Goal: Find specific page/section: Find specific page/section

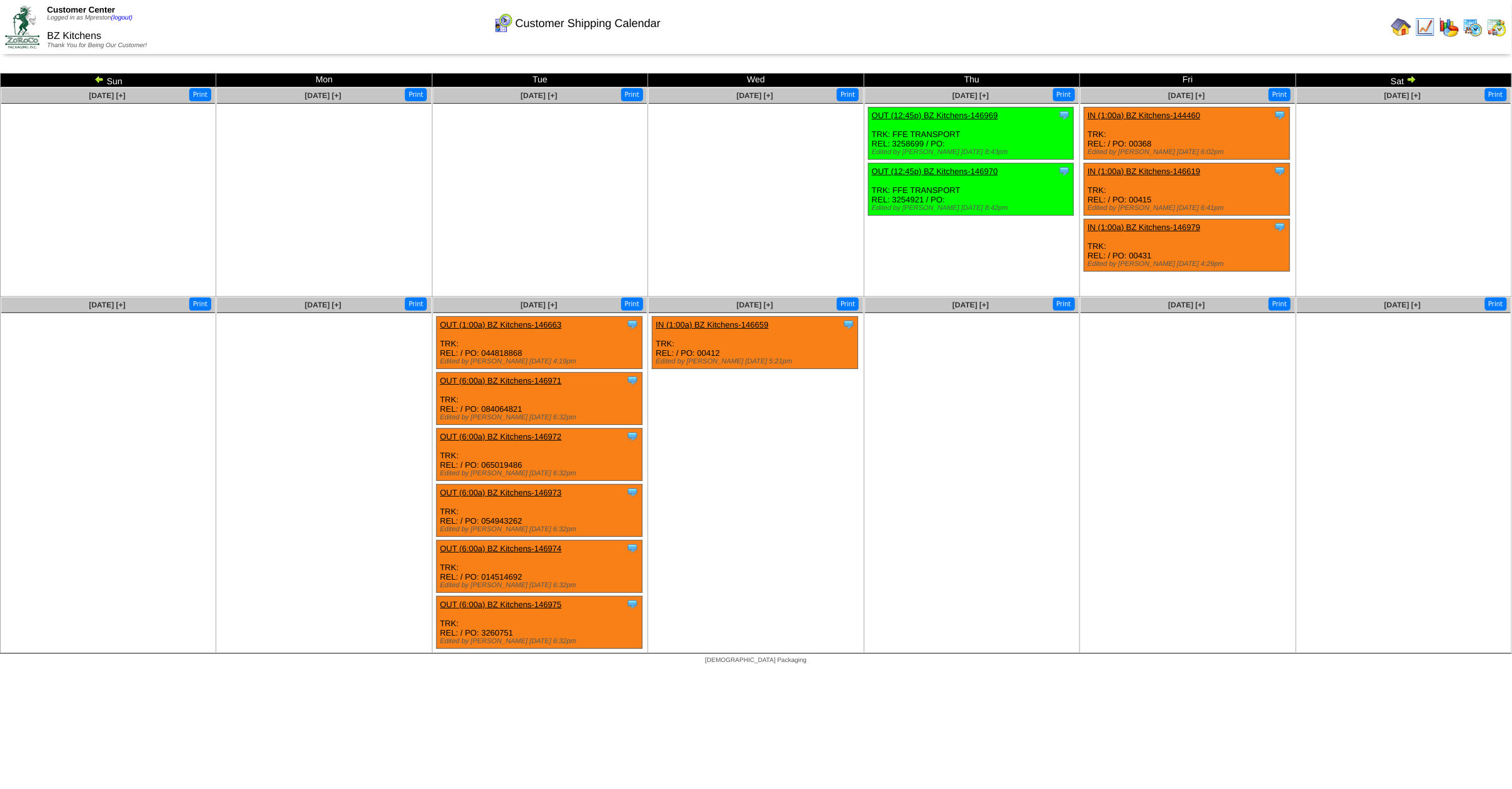
click at [1475, 26] on img at bounding box center [1473, 26] width 20 height 20
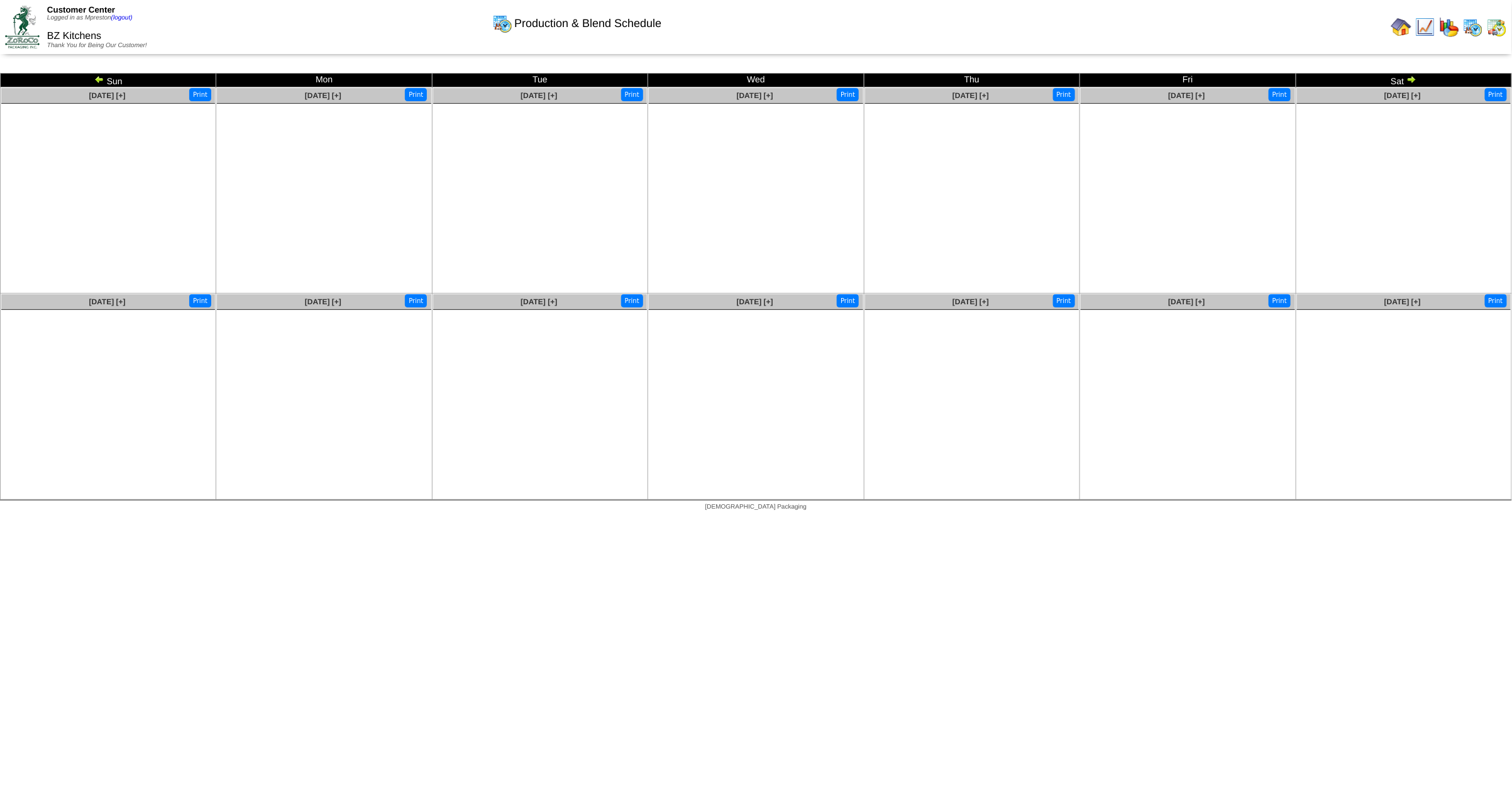
click at [97, 78] on img at bounding box center [99, 79] width 10 height 10
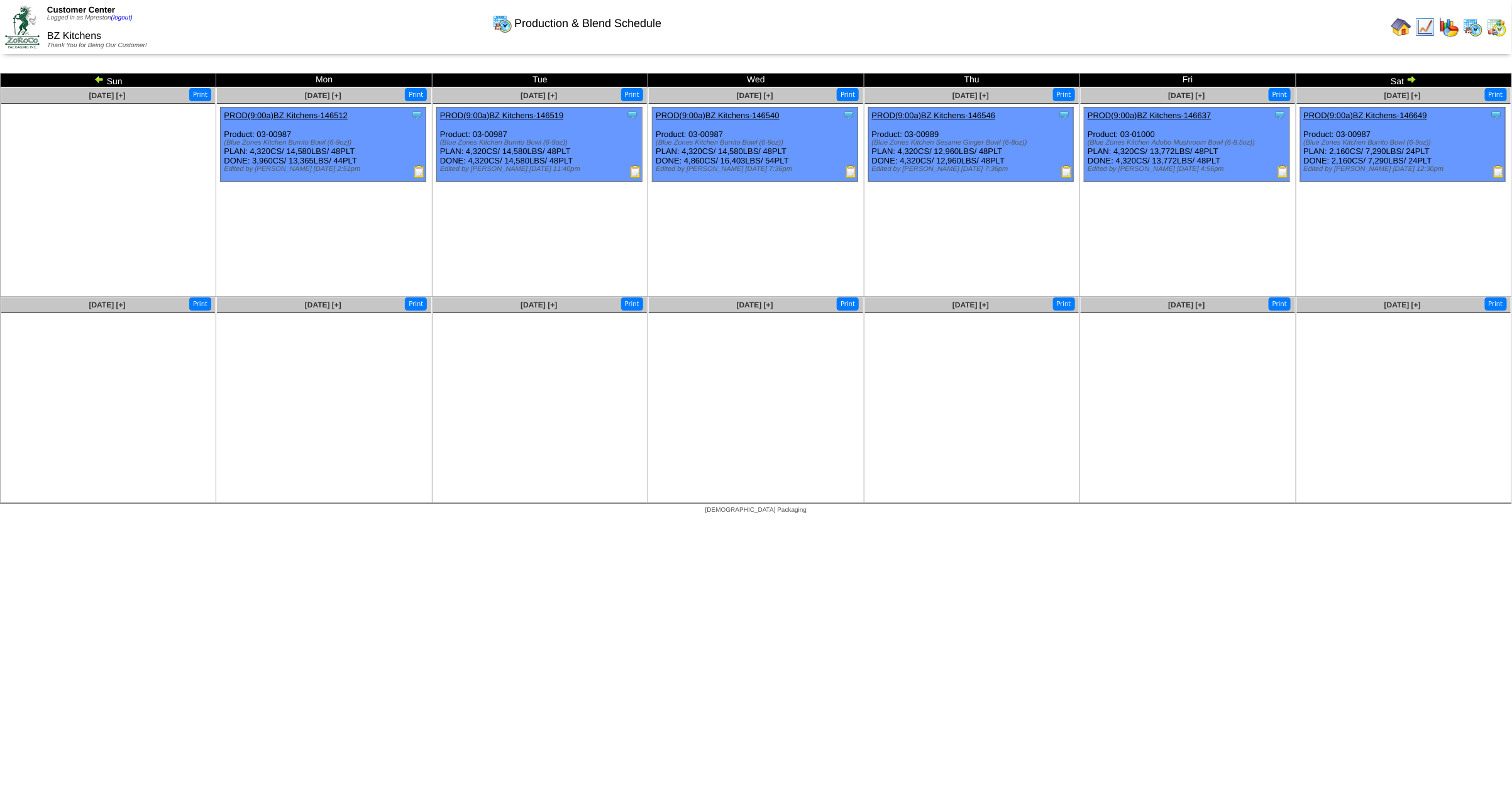
click at [101, 75] on img at bounding box center [99, 79] width 10 height 10
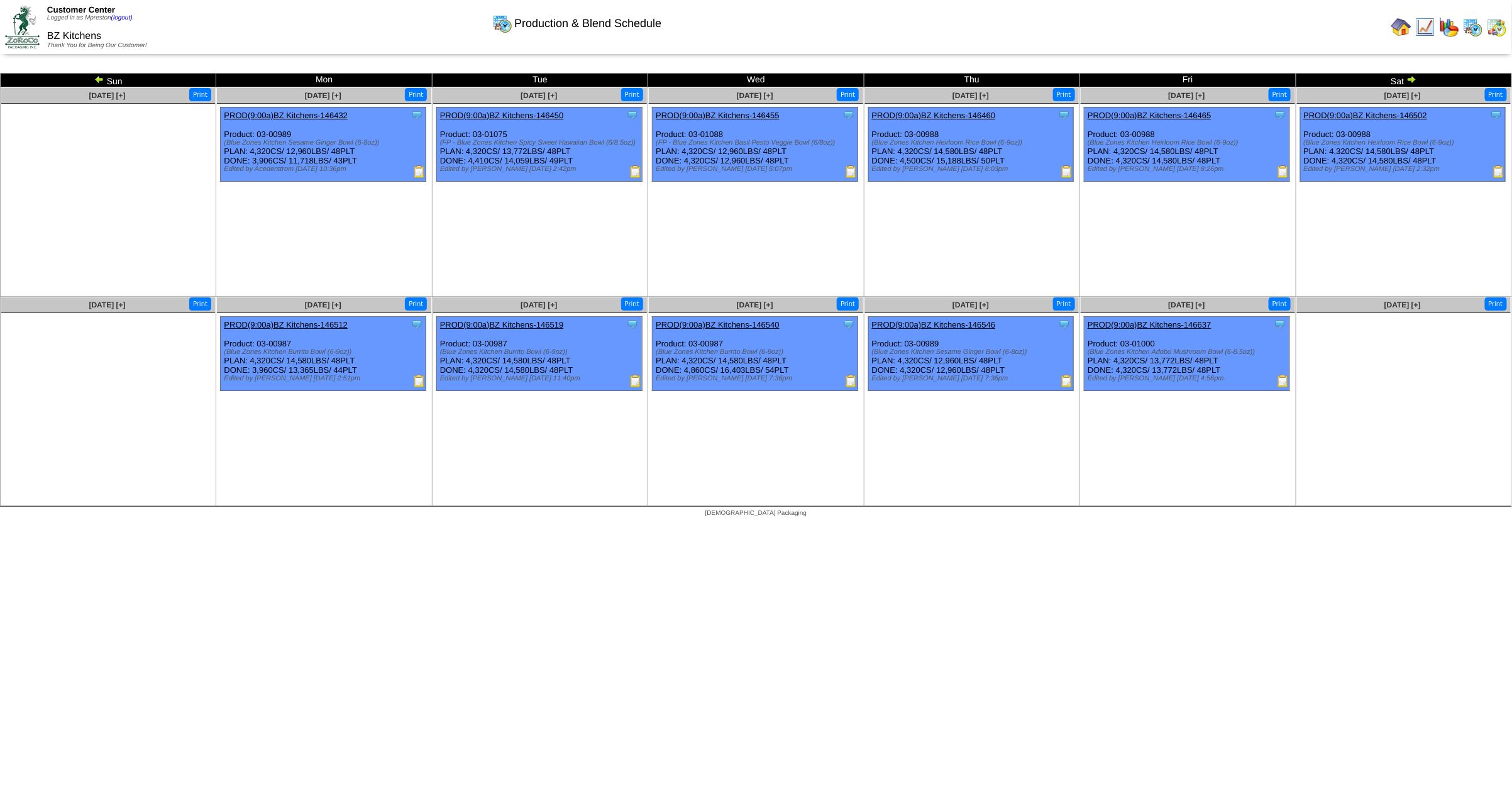
click at [1499, 31] on img at bounding box center [1496, 26] width 20 height 20
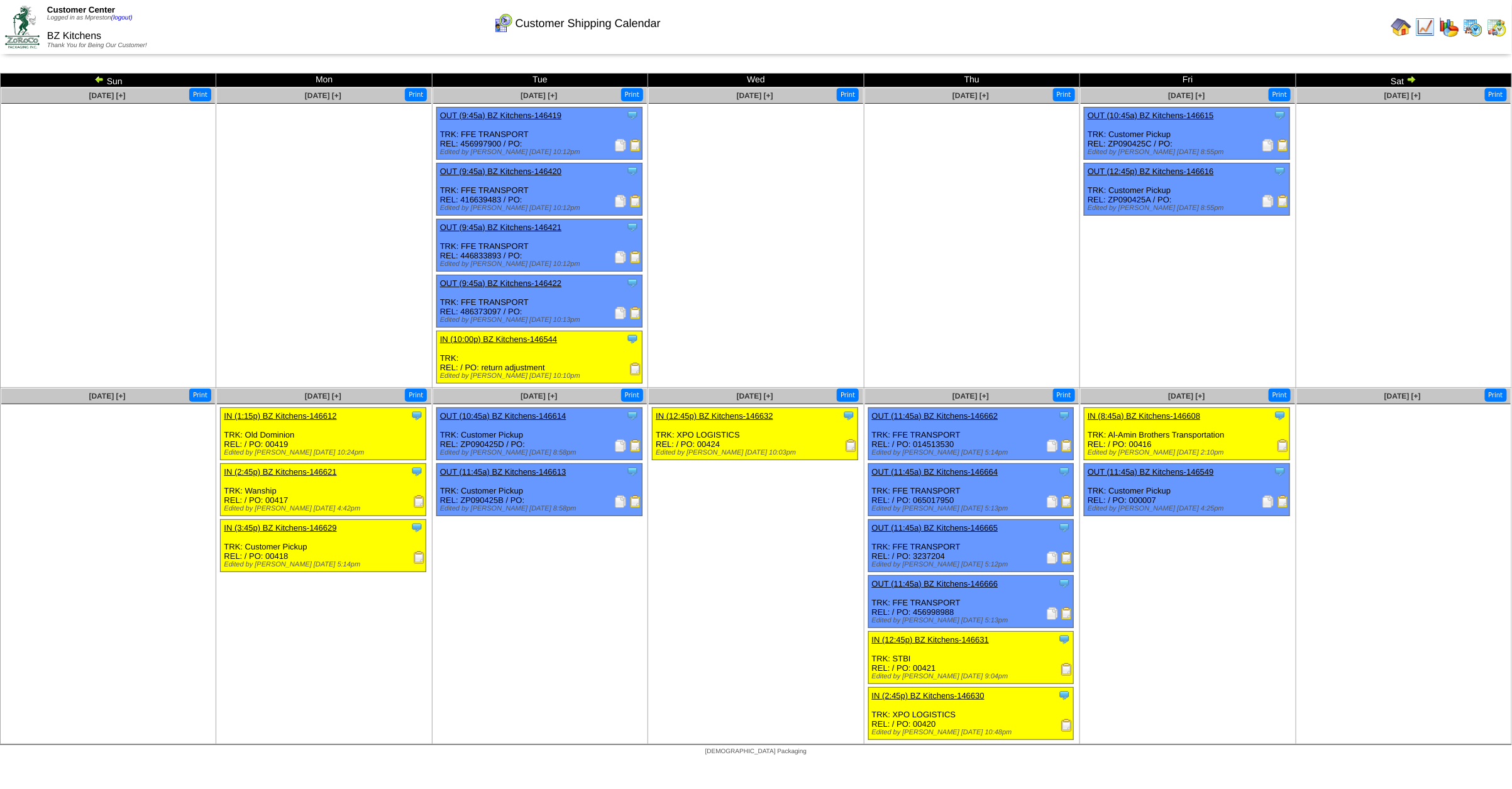
click at [99, 78] on img at bounding box center [99, 79] width 10 height 10
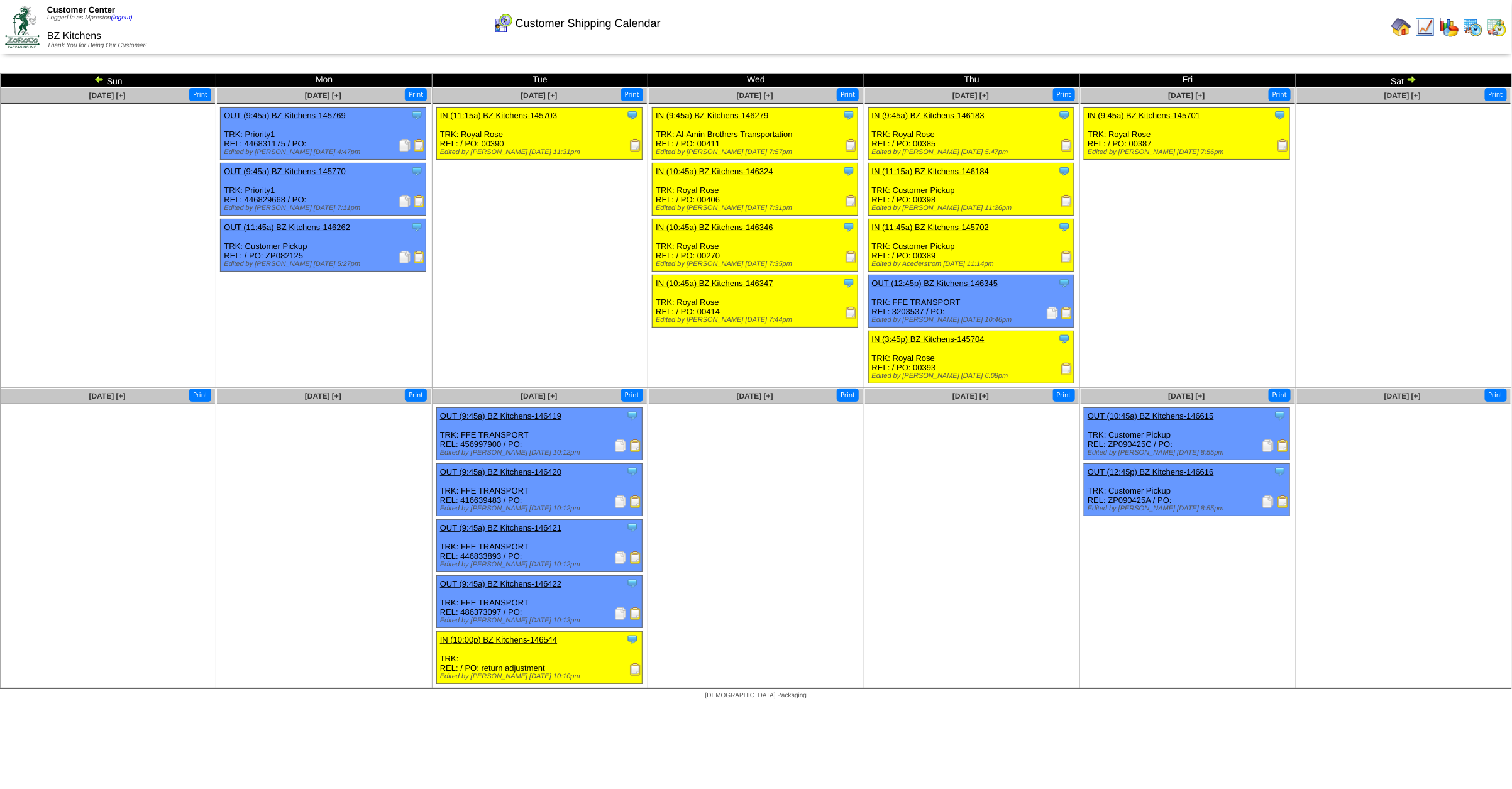
click at [1466, 28] on img at bounding box center [1473, 26] width 20 height 20
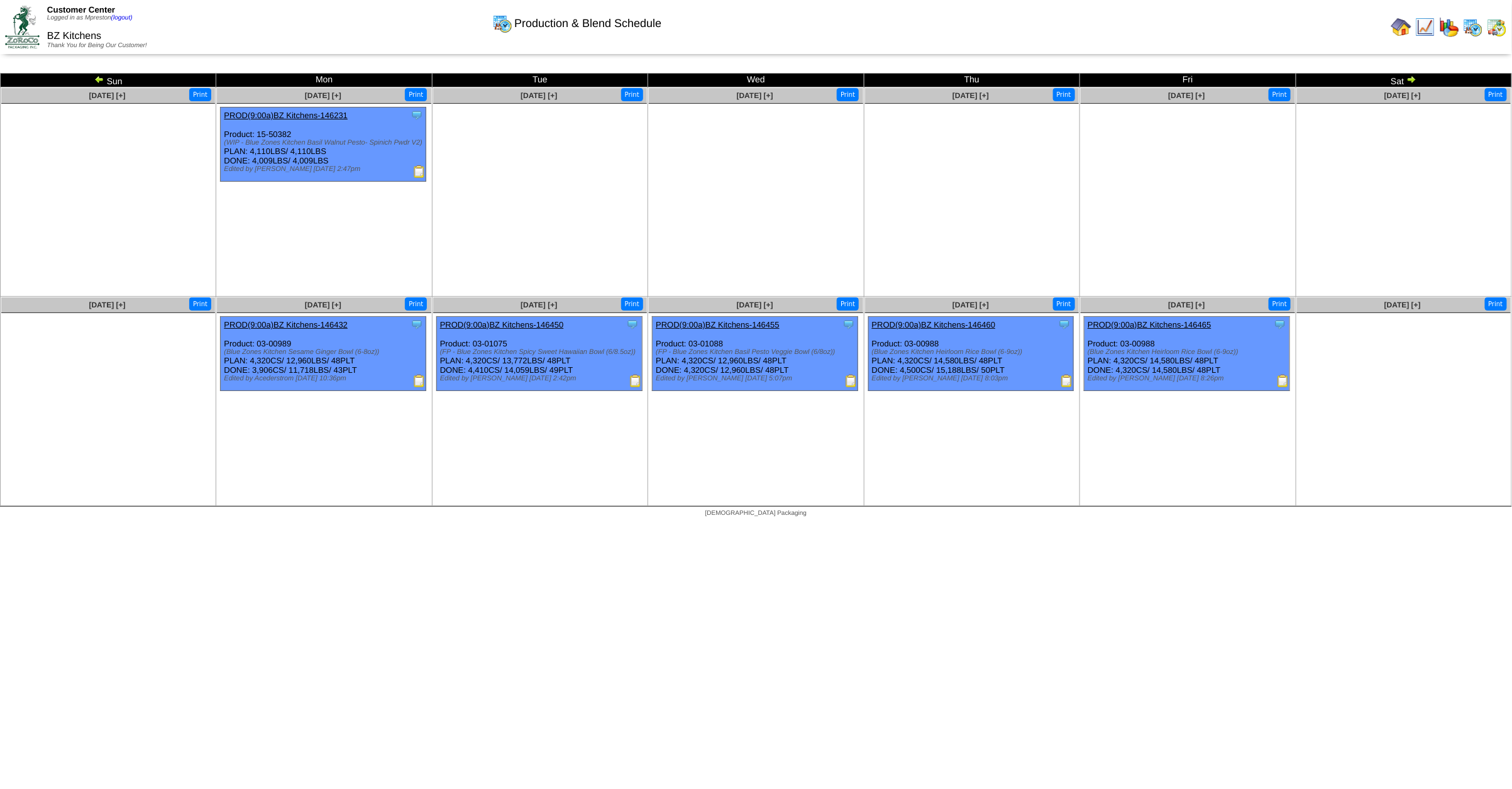
click at [1413, 78] on img at bounding box center [1411, 79] width 10 height 10
